Goal: Task Accomplishment & Management: Manage account settings

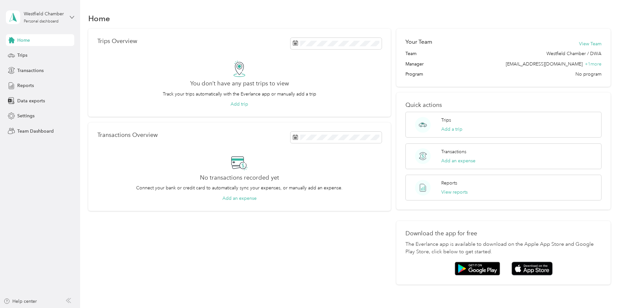
click at [73, 16] on icon at bounding box center [72, 17] width 5 height 5
click at [53, 56] on div "Team dashboard" at bounding box center [74, 52] width 128 height 11
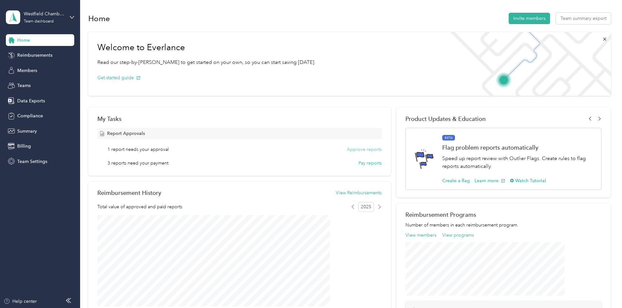
click at [356, 149] on button "Approve reports" at bounding box center [364, 149] width 35 height 7
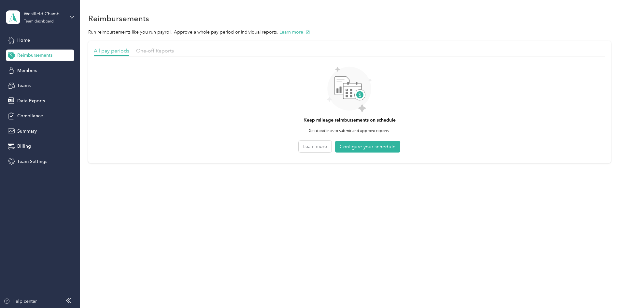
click at [356, 110] on circle at bounding box center [349, 89] width 44 height 44
click at [174, 53] on span "One-off Reports" at bounding box center [155, 51] width 38 height 6
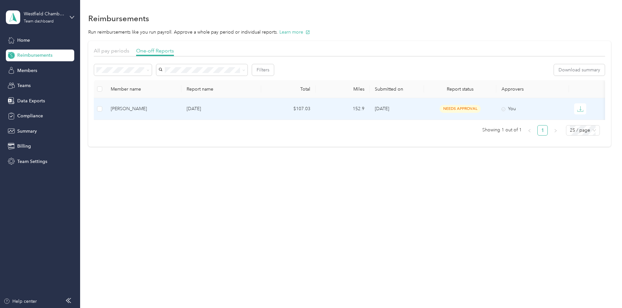
click at [480, 111] on span "needs approval" at bounding box center [459, 108] width 41 height 7
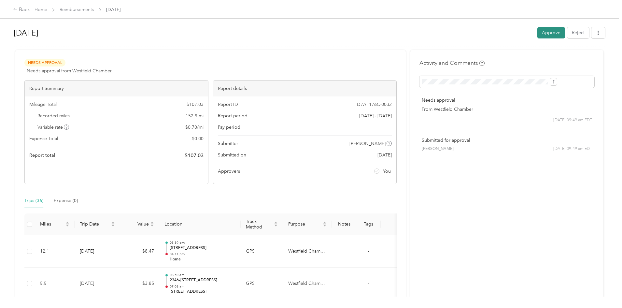
click at [537, 31] on button "Approve" at bounding box center [551, 32] width 28 height 11
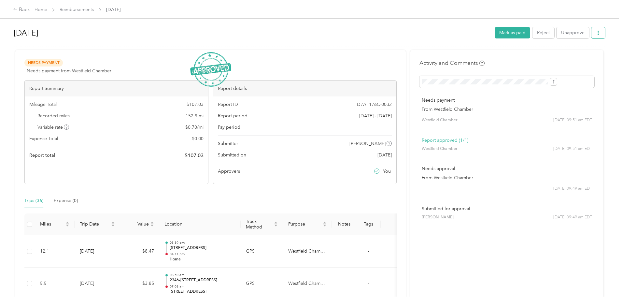
click at [596, 33] on icon "button" at bounding box center [598, 33] width 5 height 5
click at [533, 57] on span "Download" at bounding box center [525, 56] width 21 height 7
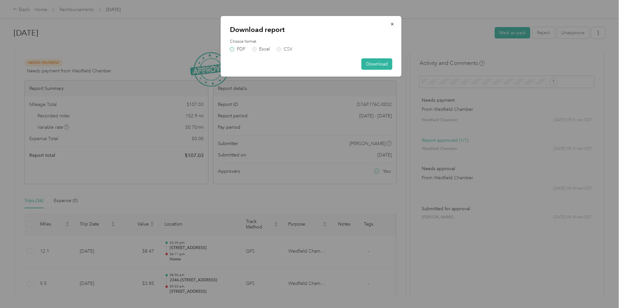
click at [239, 48] on label "PDF" at bounding box center [238, 49] width 16 height 5
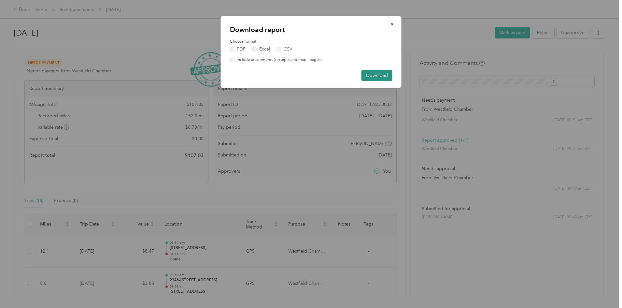
click at [379, 75] on button "Download" at bounding box center [376, 75] width 31 height 11
